Goal: Obtain resource: Obtain resource

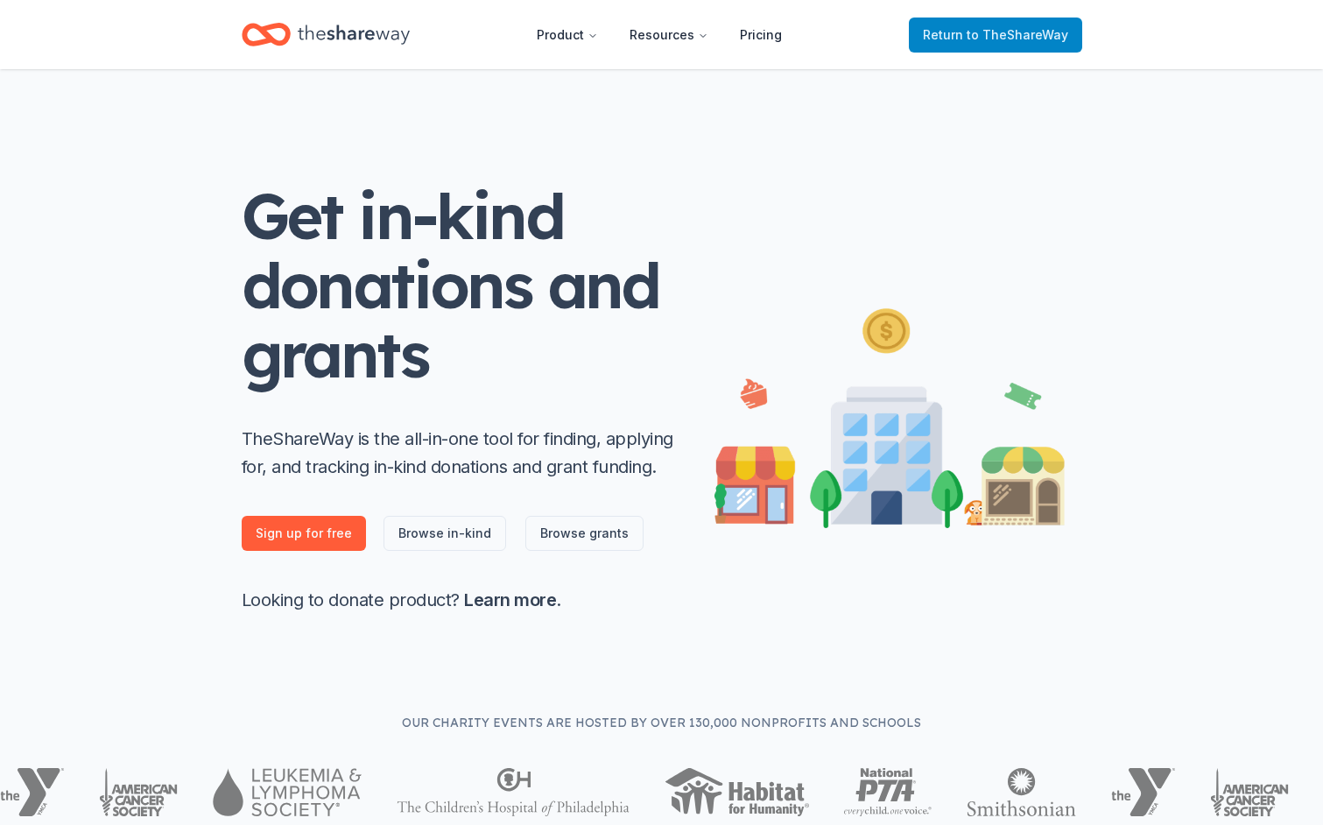
click at [995, 31] on span "to TheShareWay" at bounding box center [1018, 34] width 102 height 15
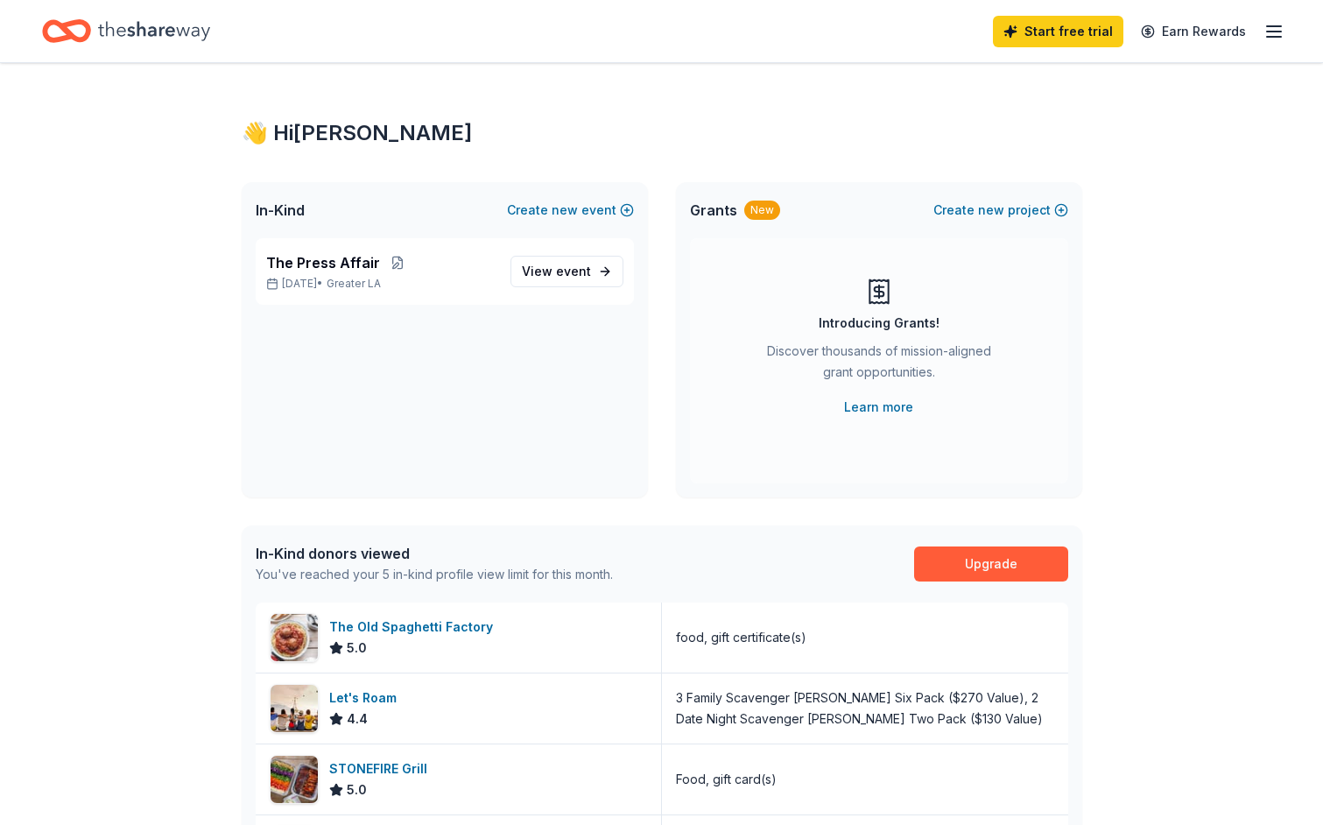
click at [1279, 39] on icon "button" at bounding box center [1274, 31] width 21 height 21
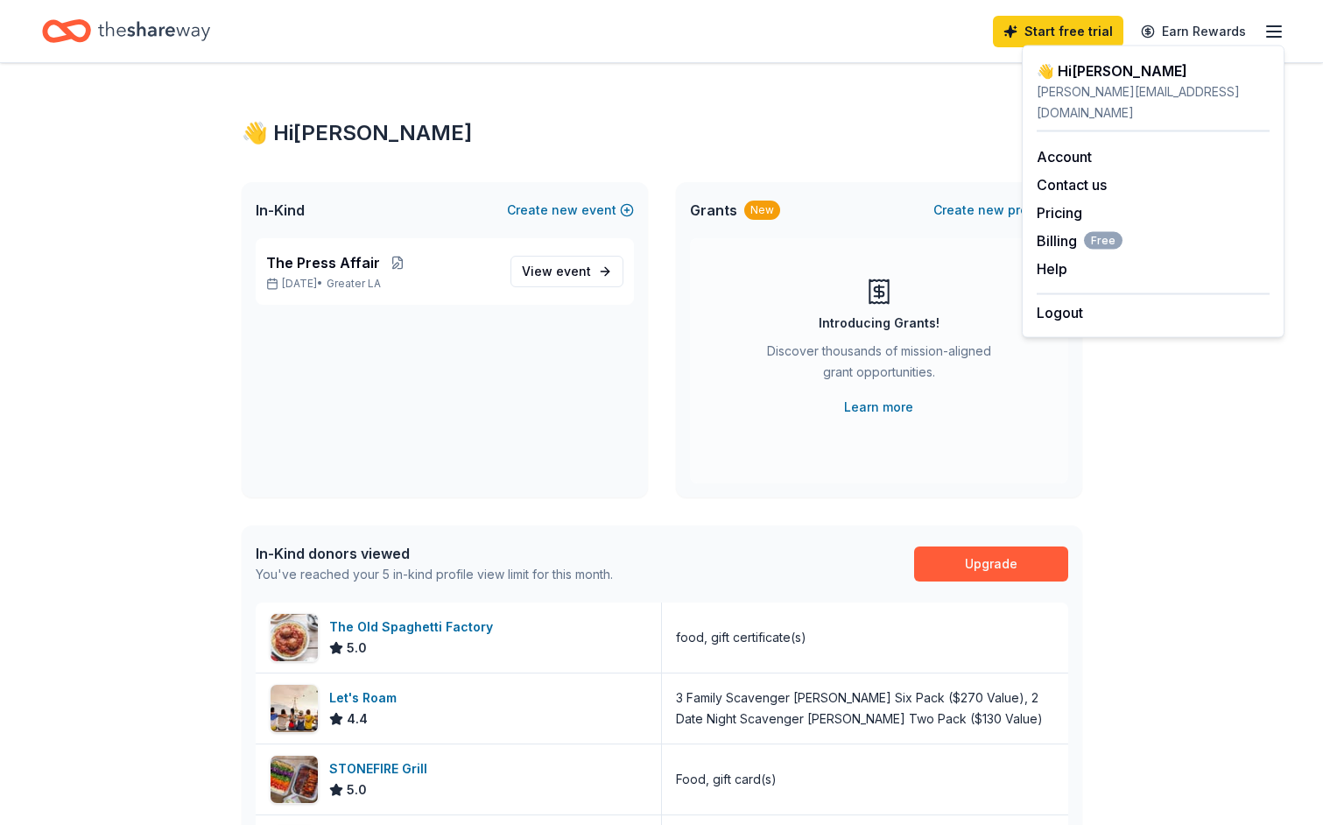
click at [824, 123] on div "👋 Hi [PERSON_NAME]" at bounding box center [662, 133] width 841 height 28
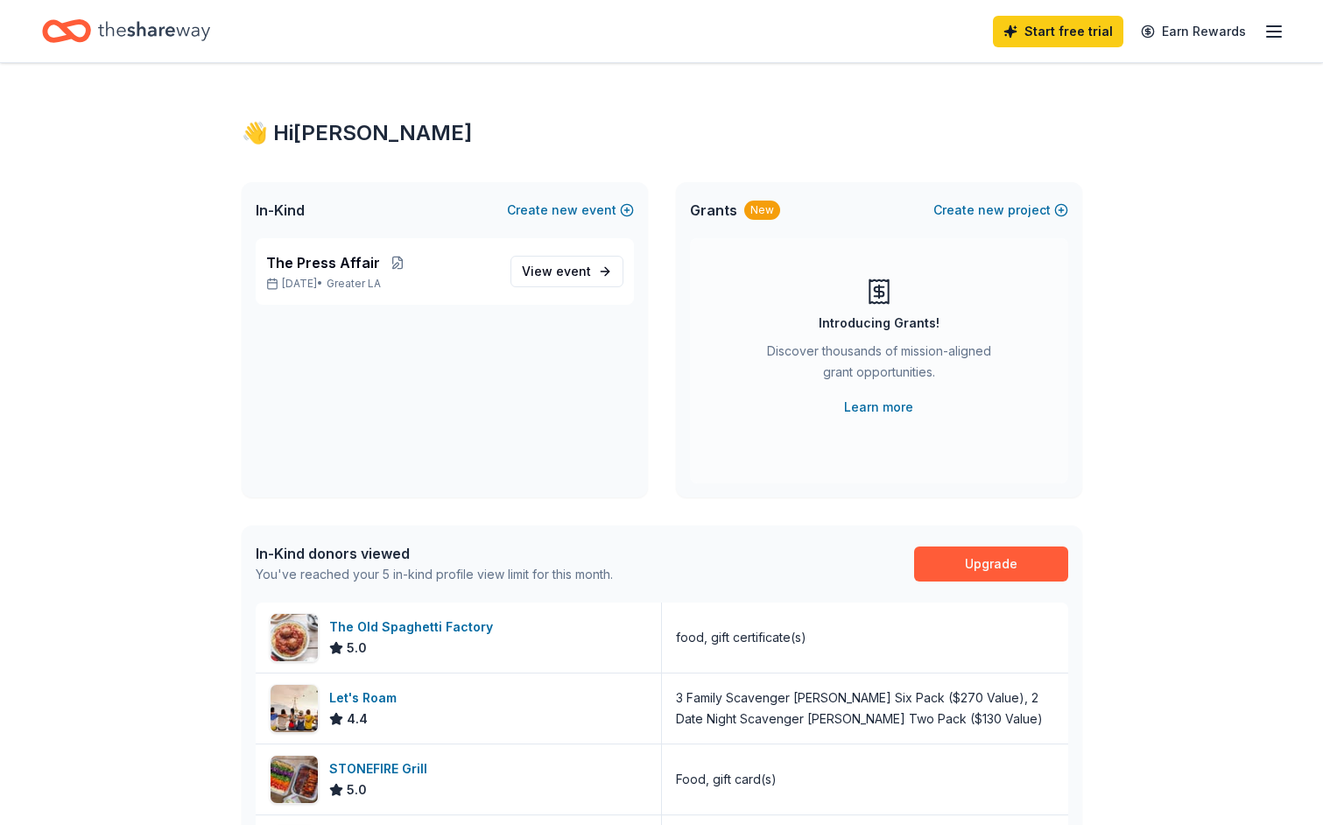
click at [79, 33] on icon "Home" at bounding box center [66, 31] width 49 height 41
click at [127, 31] on icon "Home" at bounding box center [154, 31] width 112 height 36
click at [1205, 402] on div "👋 Hi [PERSON_NAME] In-Kind Create new event The Press Affair [DATE] • Greater L…" at bounding box center [661, 677] width 1323 height 1229
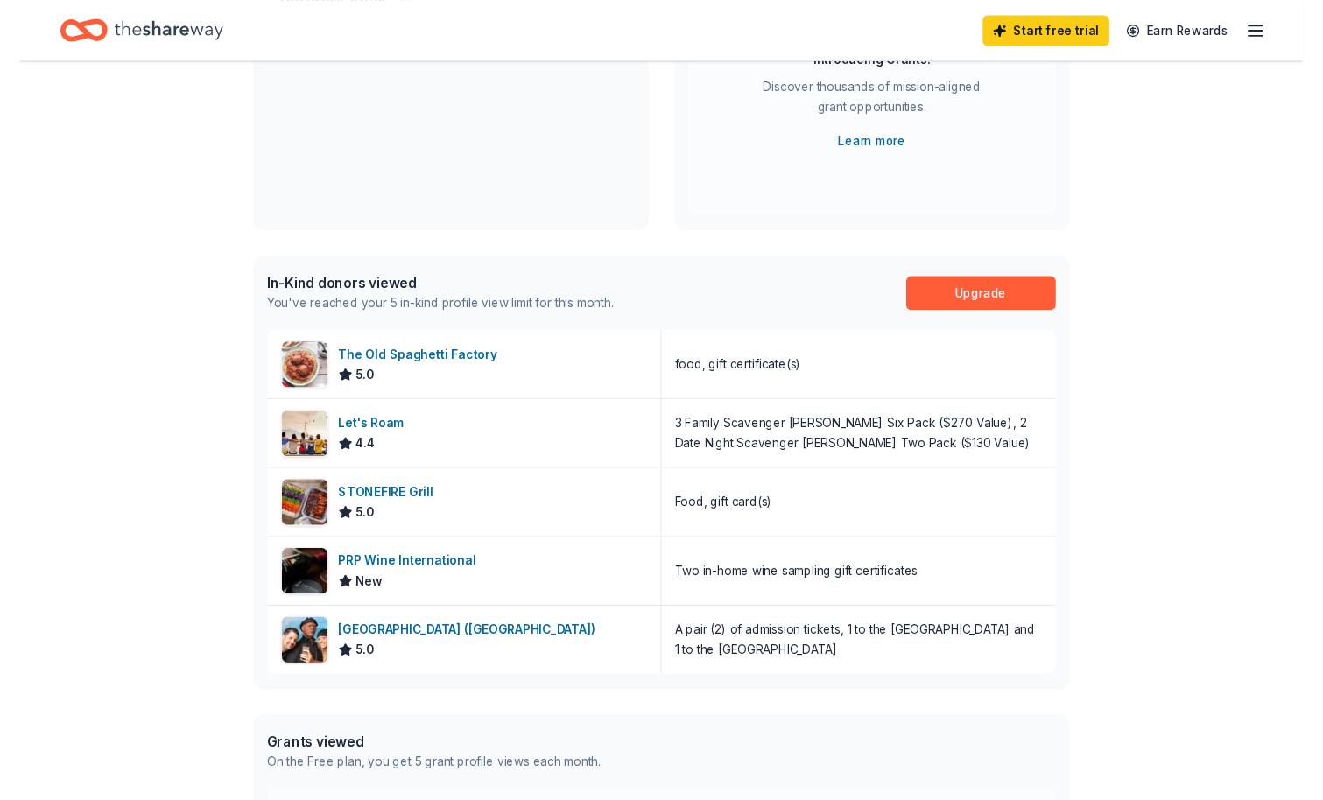
scroll to position [390, 0]
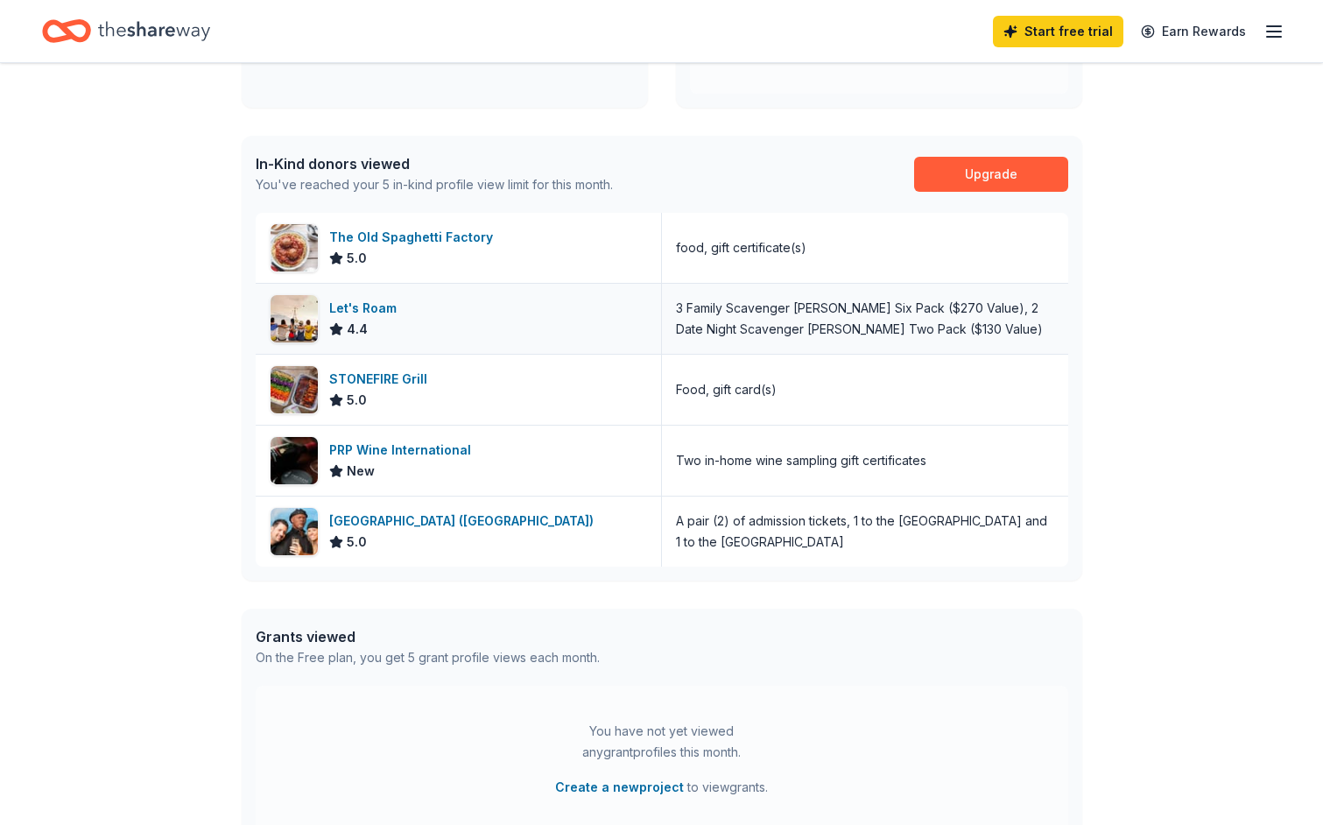
click at [371, 307] on div "Let's Roam" at bounding box center [366, 308] width 74 height 21
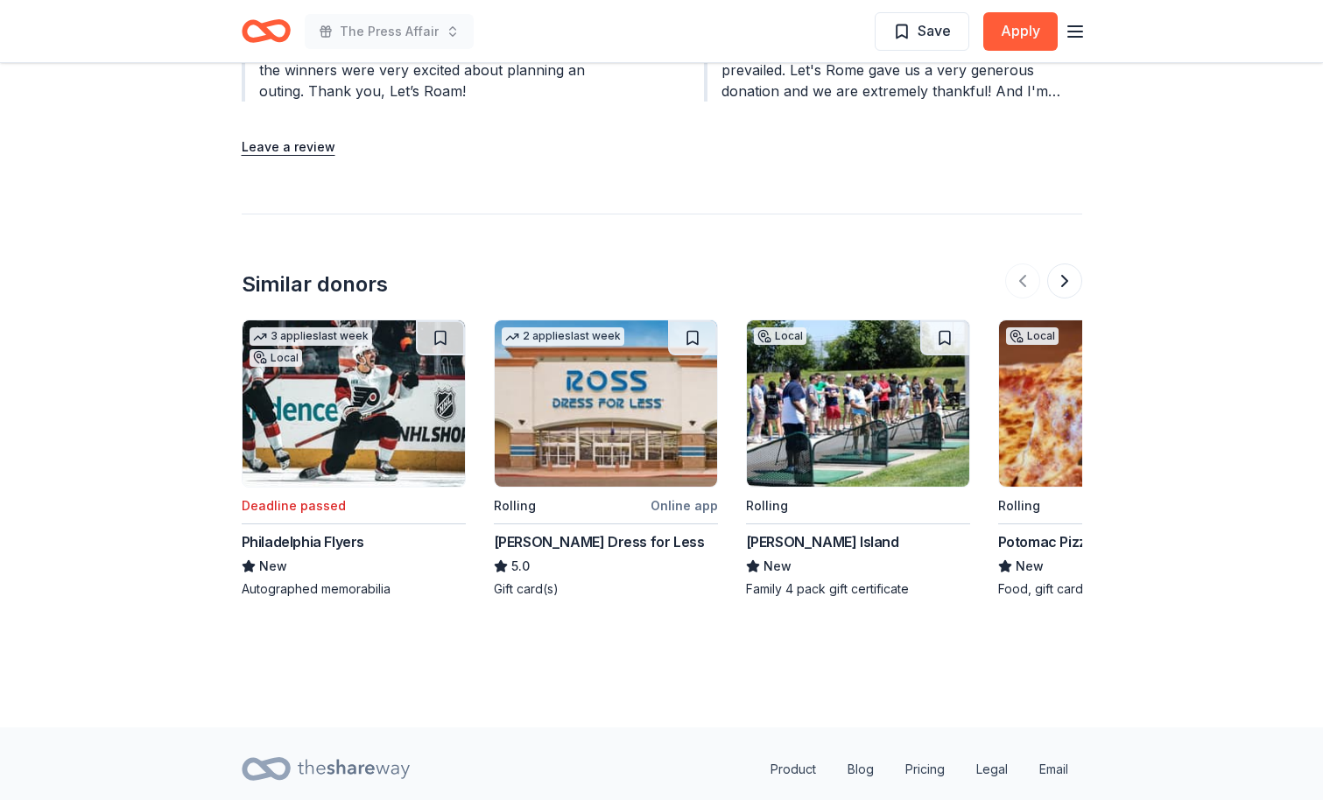
scroll to position [2091, 0]
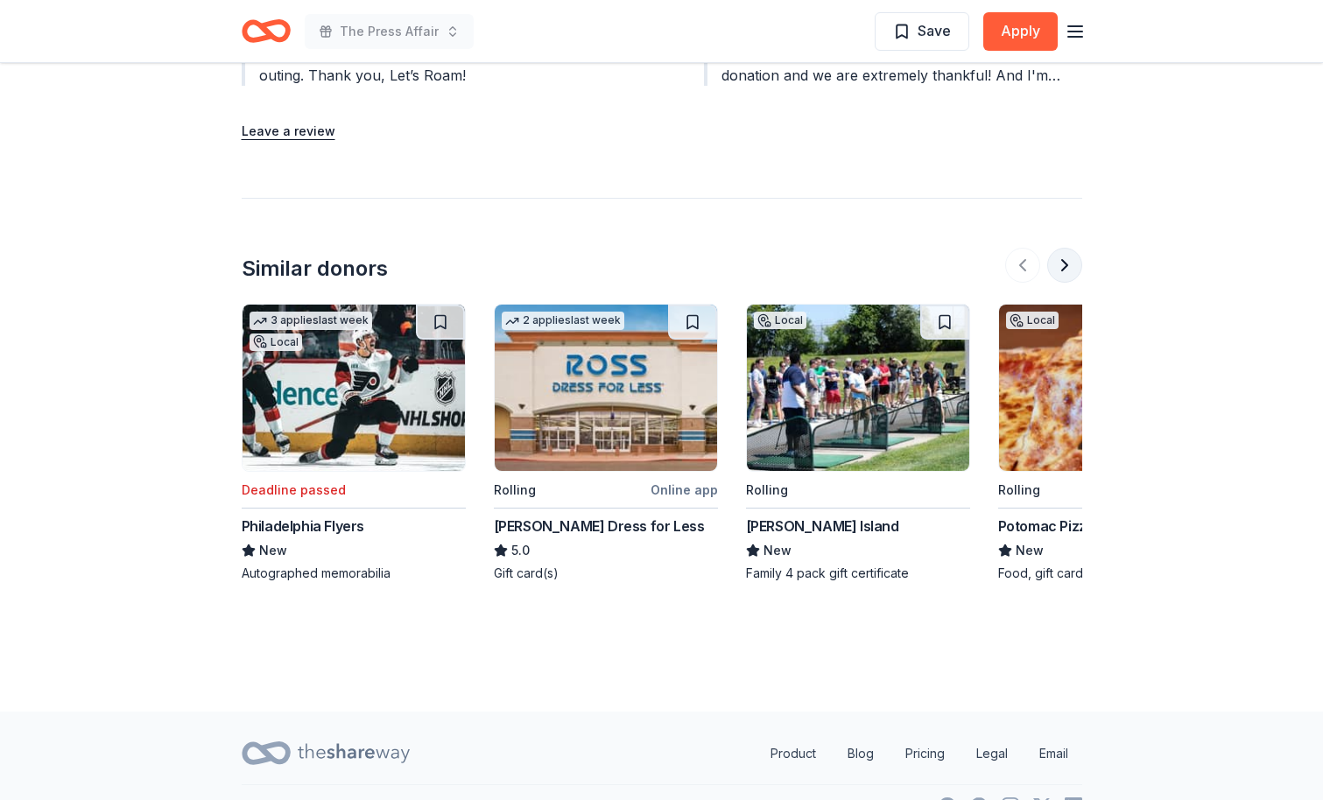
click at [1063, 252] on button at bounding box center [1064, 265] width 35 height 35
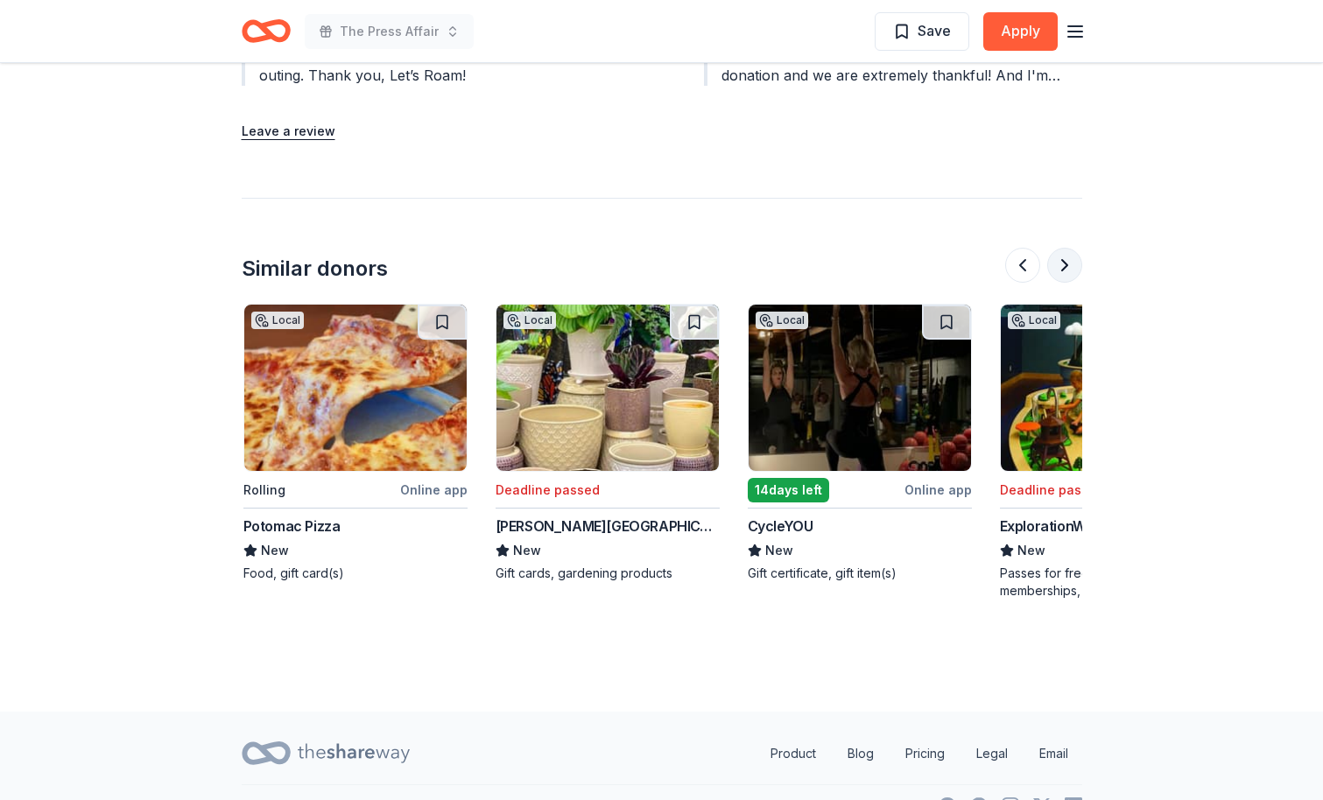
scroll to position [0, 757]
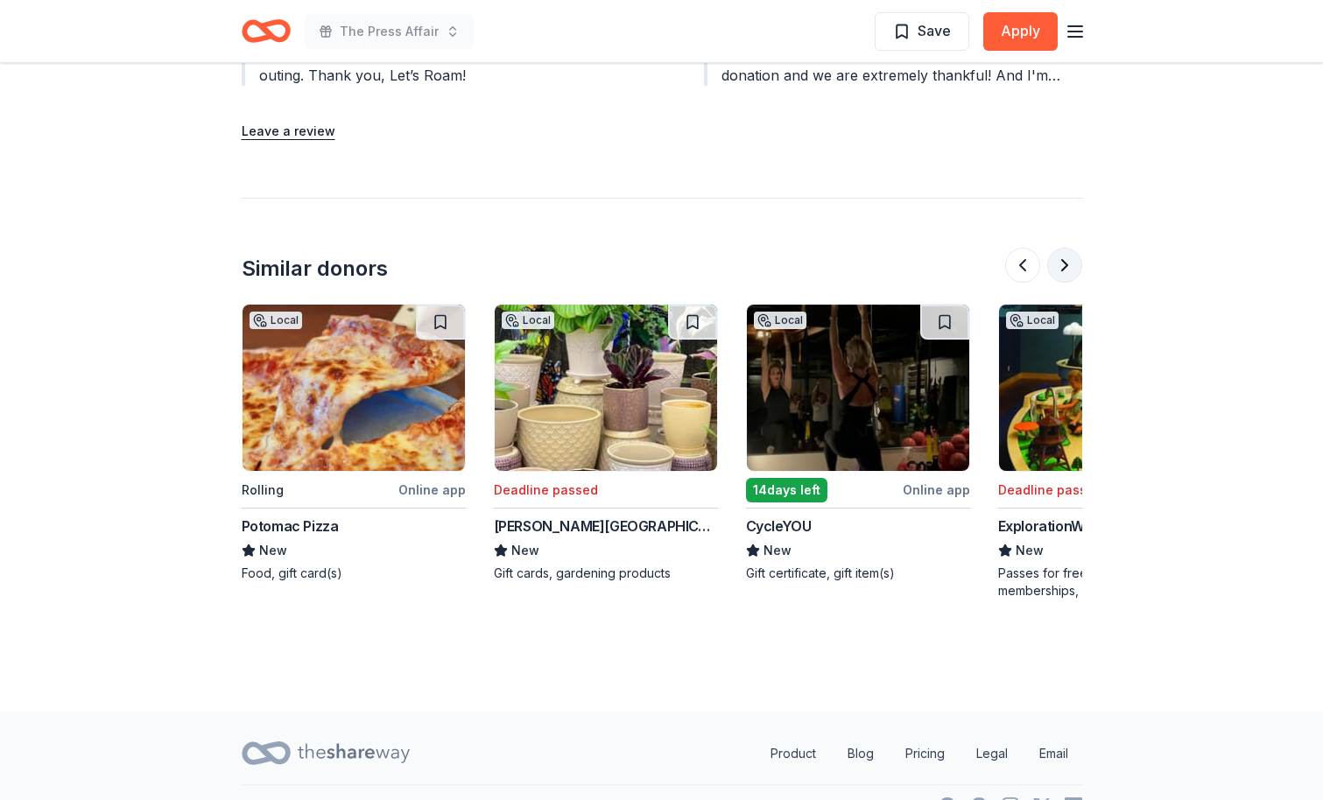
click at [1063, 252] on button at bounding box center [1064, 265] width 35 height 35
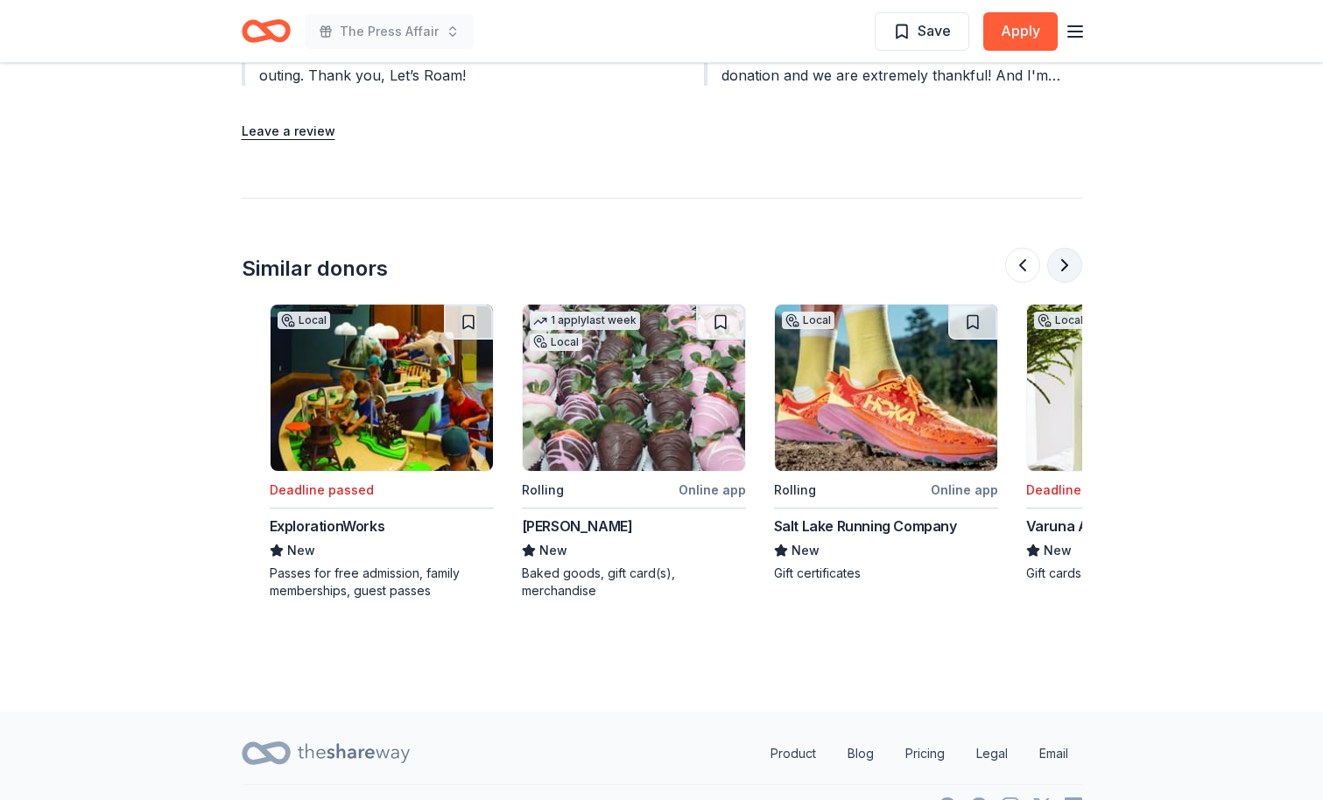
scroll to position [0, 1513]
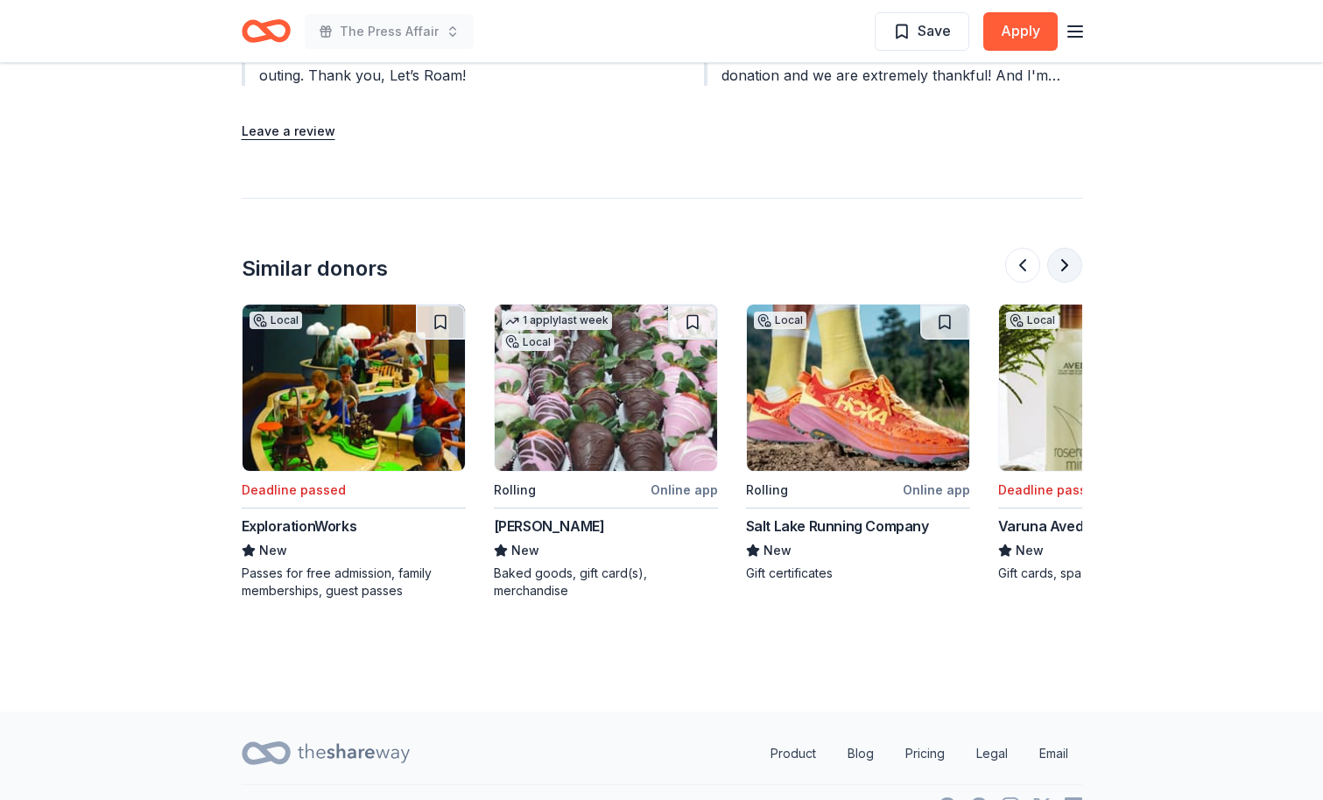
click at [1063, 252] on button at bounding box center [1064, 265] width 35 height 35
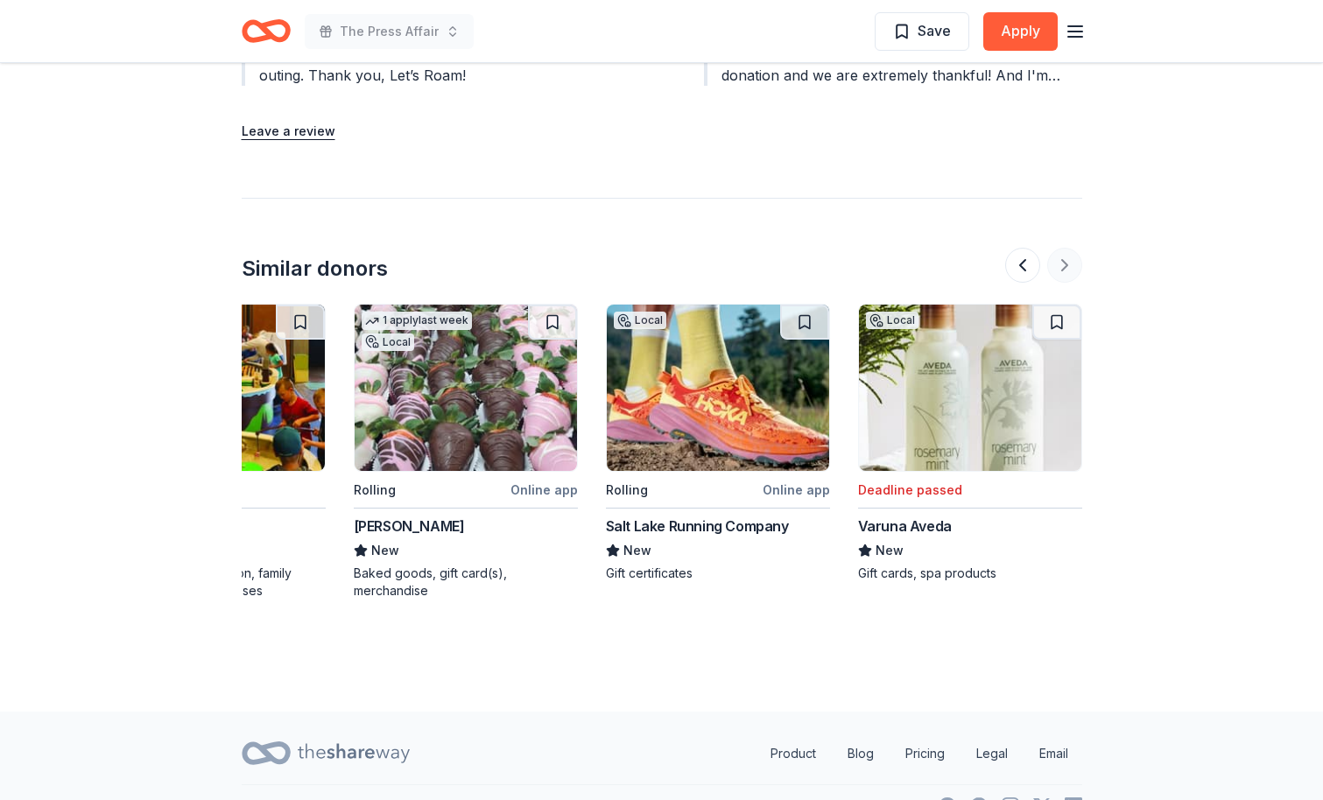
click at [1063, 252] on div at bounding box center [1043, 265] width 77 height 35
click at [1034, 248] on button at bounding box center [1022, 265] width 35 height 35
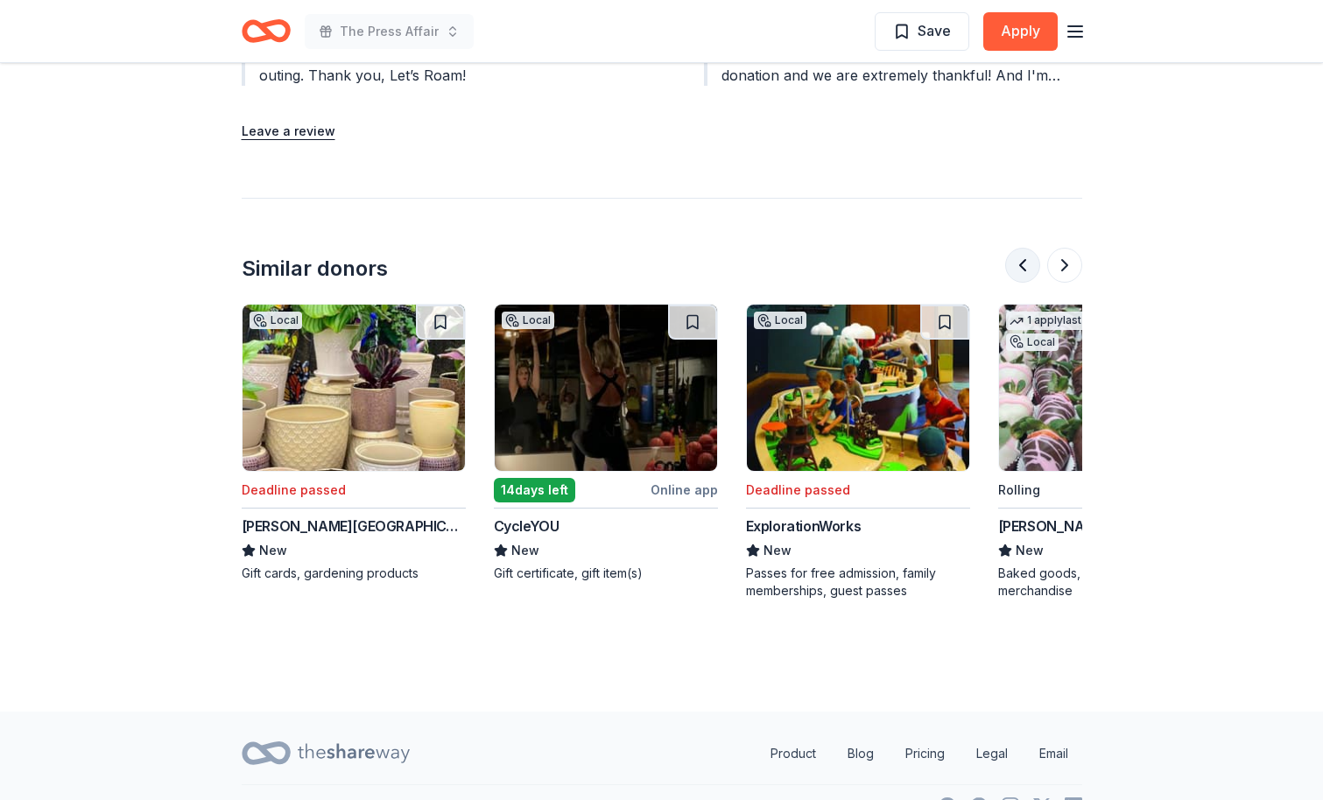
click at [1034, 248] on button at bounding box center [1022, 265] width 35 height 35
